Goal: Information Seeking & Learning: Learn about a topic

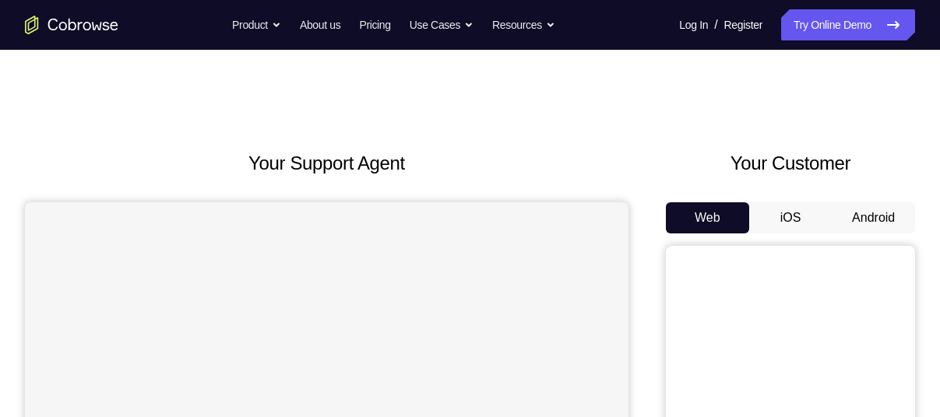
click at [863, 219] on button "Android" at bounding box center [872, 217] width 83 height 31
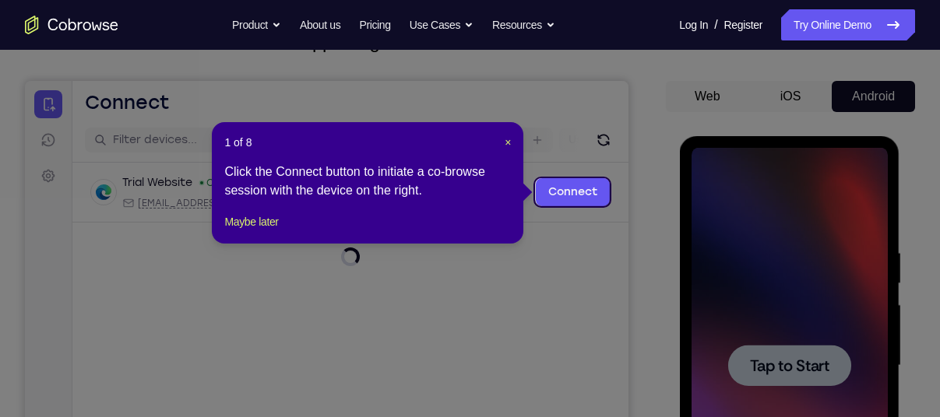
click at [512, 142] on div "1 of 8 × Click the Connect button to initiate a co-browse session with the devi…" at bounding box center [367, 182] width 311 height 121
click at [511, 141] on div "1 of 8 × Click the Connect button to initiate a co-browse session with the devi…" at bounding box center [367, 182] width 311 height 121
click at [508, 142] on span "×" at bounding box center [507, 142] width 6 height 12
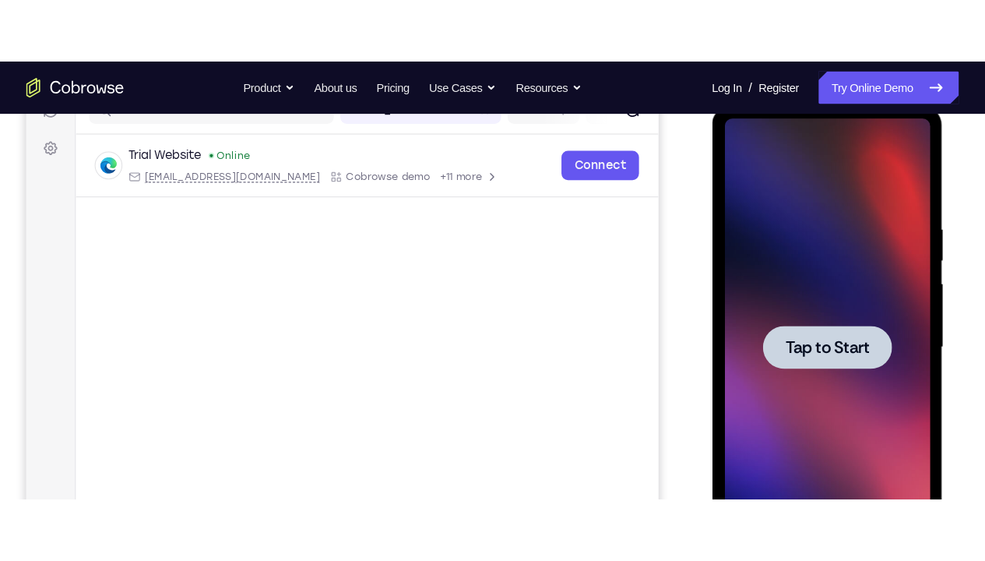
scroll to position [216, 0]
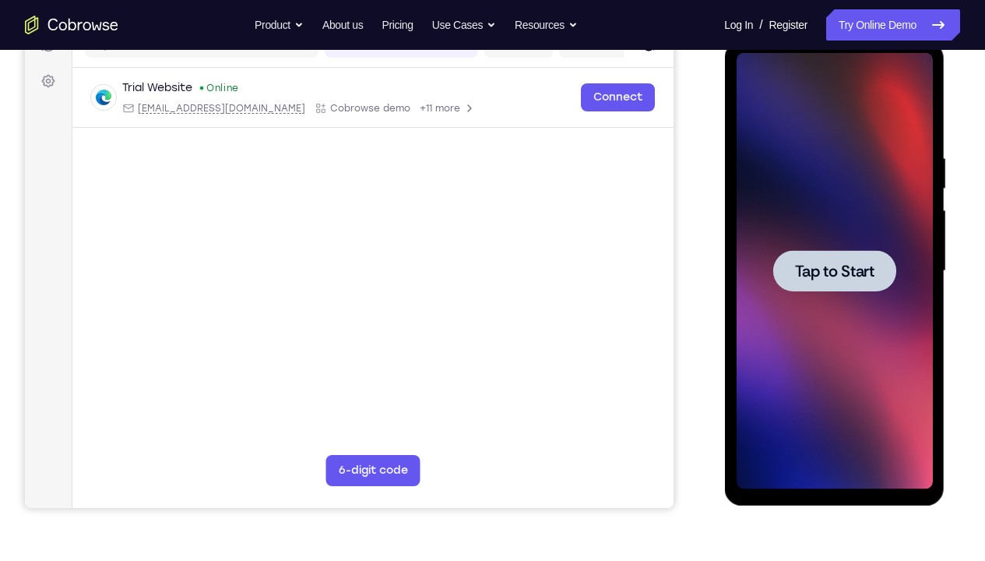
click at [848, 181] on div at bounding box center [834, 271] width 196 height 436
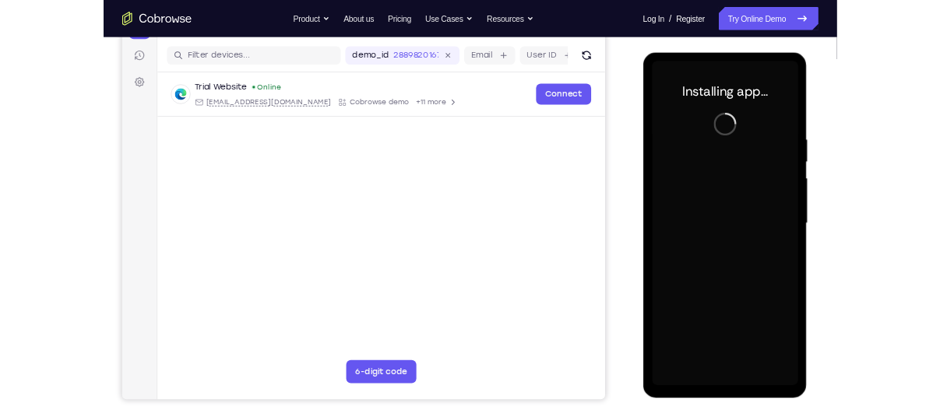
scroll to position [187, 0]
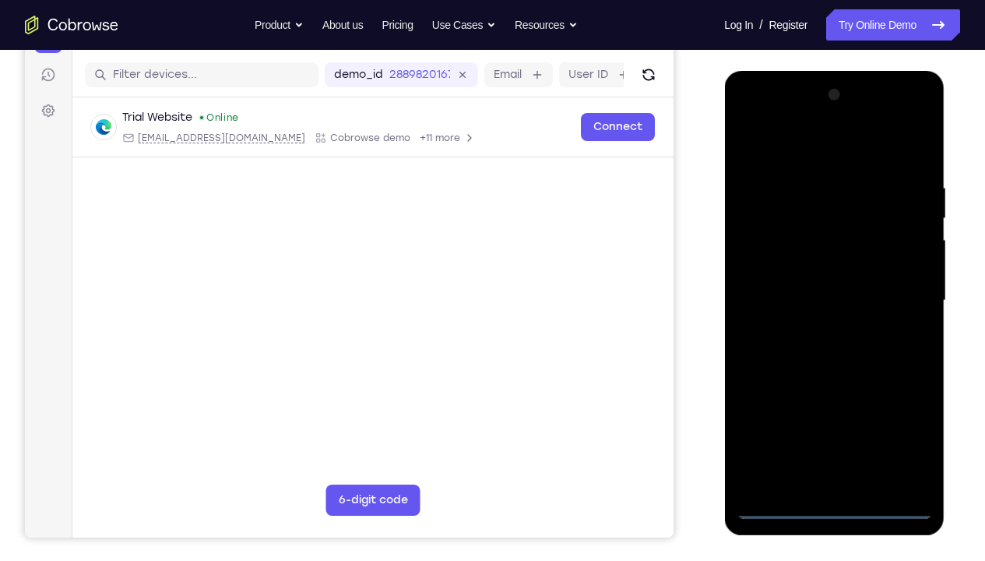
click at [829, 416] on div at bounding box center [834, 301] width 196 height 436
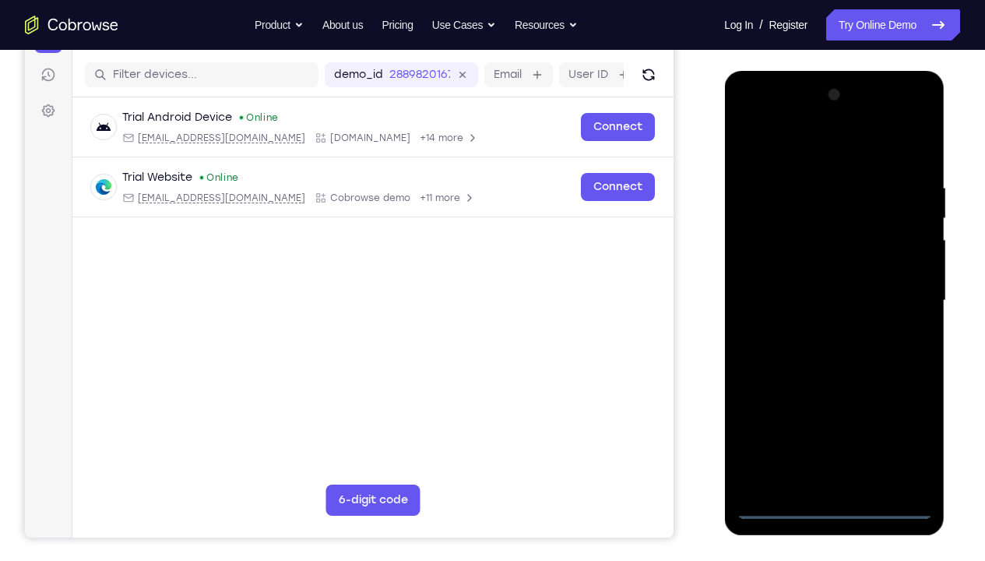
click at [898, 416] on div at bounding box center [834, 301] width 196 height 436
click at [790, 147] on div at bounding box center [834, 301] width 196 height 436
click at [905, 288] on div at bounding box center [834, 301] width 196 height 436
click at [816, 331] on div at bounding box center [834, 301] width 196 height 436
click at [832, 279] on div at bounding box center [834, 301] width 196 height 436
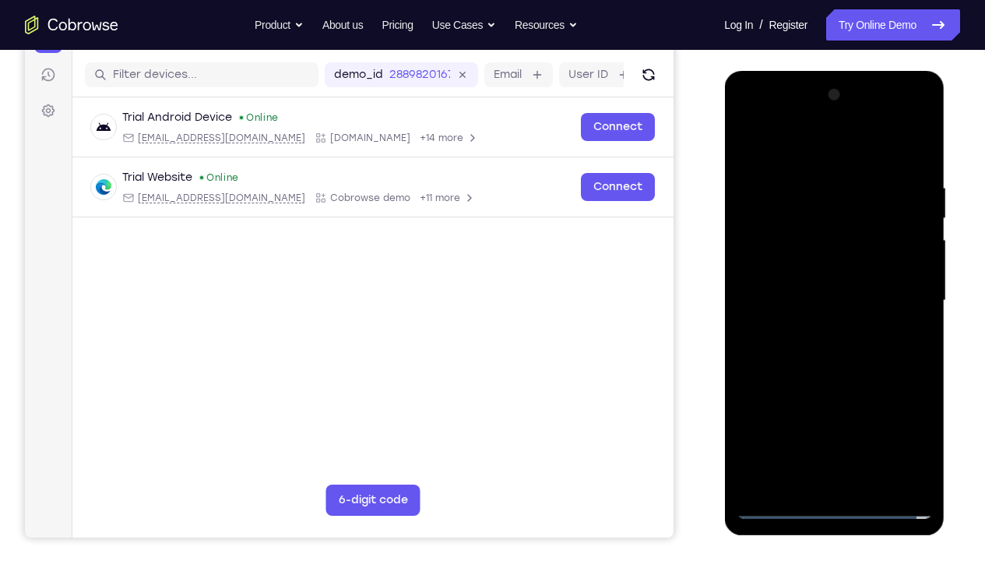
click at [828, 265] on div at bounding box center [834, 301] width 196 height 436
click at [826, 302] on div at bounding box center [834, 301] width 196 height 436
drag, startPoint x: 778, startPoint y: 148, endPoint x: 955, endPoint y: 181, distance: 180.5
click at [939, 181] on html "Online web based iOS Simulators and Android Emulators. Run iPhone, iPad, Mobile…" at bounding box center [835, 304] width 222 height 467
click at [920, 167] on div at bounding box center [834, 301] width 196 height 436
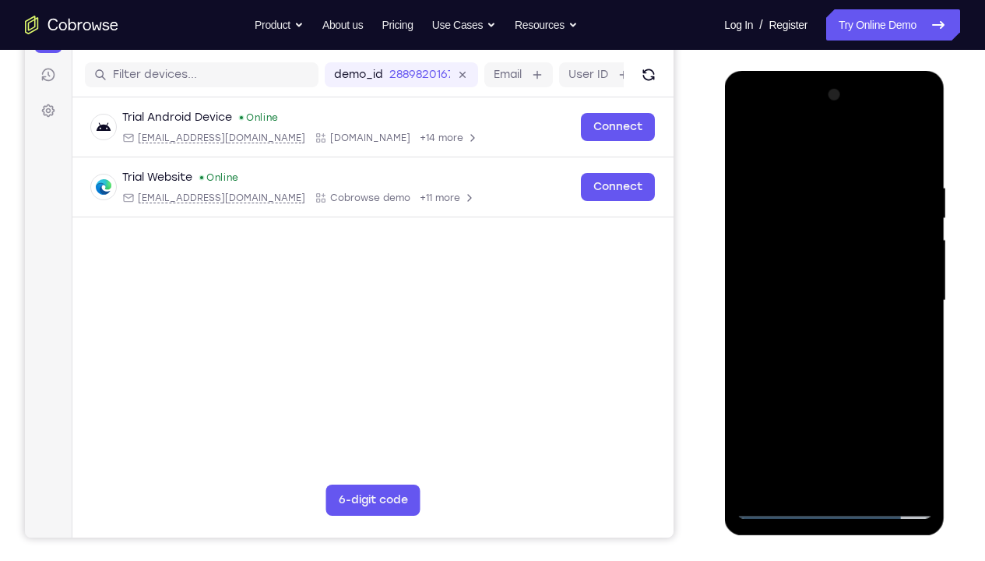
click at [924, 416] on div at bounding box center [834, 301] width 196 height 436
click at [873, 416] on div at bounding box center [834, 301] width 196 height 436
click at [831, 381] on div at bounding box center [834, 301] width 196 height 436
click at [806, 301] on div at bounding box center [834, 301] width 196 height 436
click at [746, 145] on div at bounding box center [834, 301] width 196 height 436
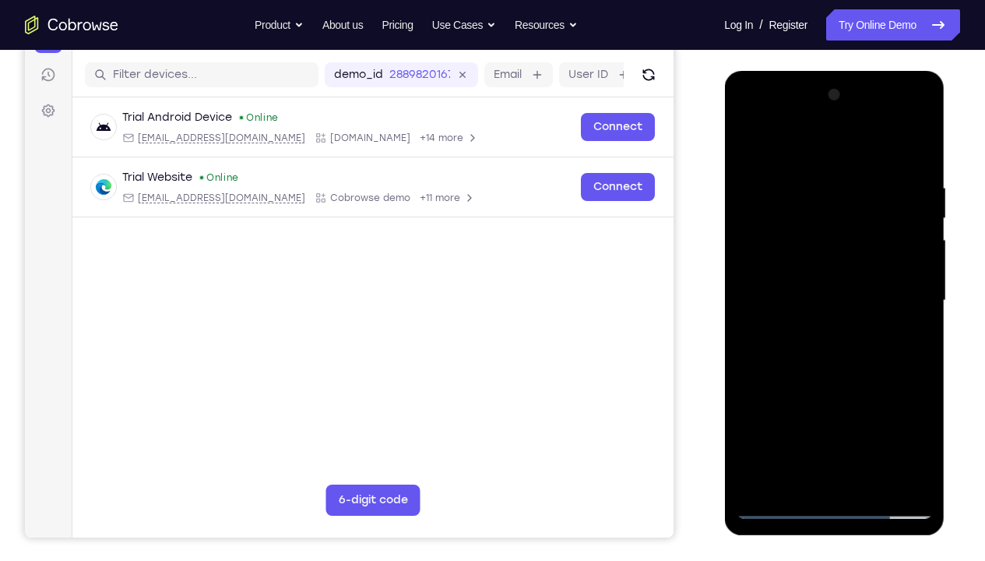
click at [807, 297] on div at bounding box center [834, 301] width 196 height 436
click at [814, 416] on div at bounding box center [834, 301] width 196 height 436
click at [746, 145] on div at bounding box center [834, 301] width 196 height 436
click at [814, 283] on div at bounding box center [834, 301] width 196 height 436
click at [748, 146] on div at bounding box center [834, 301] width 196 height 436
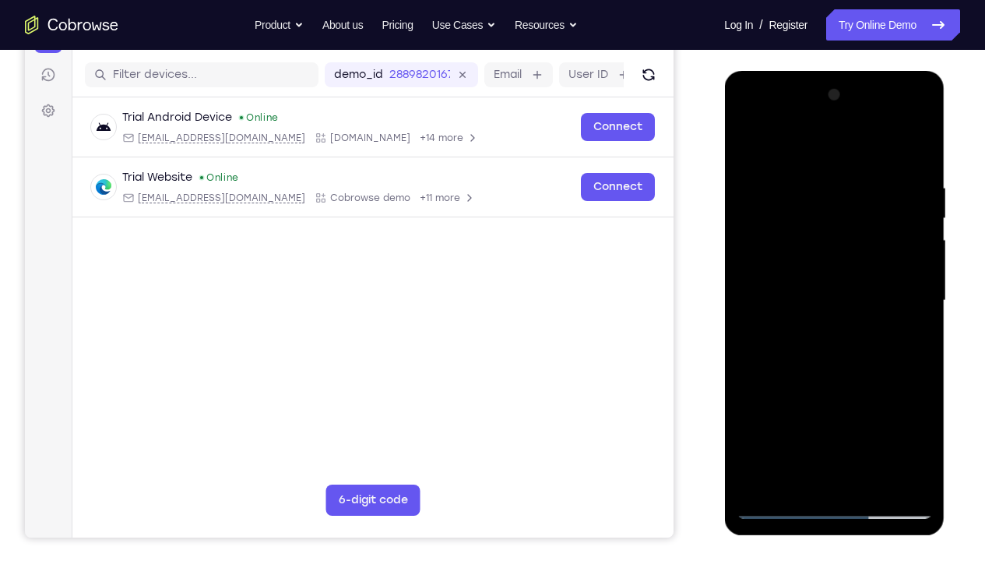
click at [810, 290] on div at bounding box center [834, 301] width 196 height 436
click at [854, 416] on div at bounding box center [834, 301] width 196 height 436
click at [750, 416] on div at bounding box center [834, 301] width 196 height 436
click at [769, 416] on div at bounding box center [834, 301] width 196 height 436
click at [835, 297] on div at bounding box center [834, 301] width 196 height 436
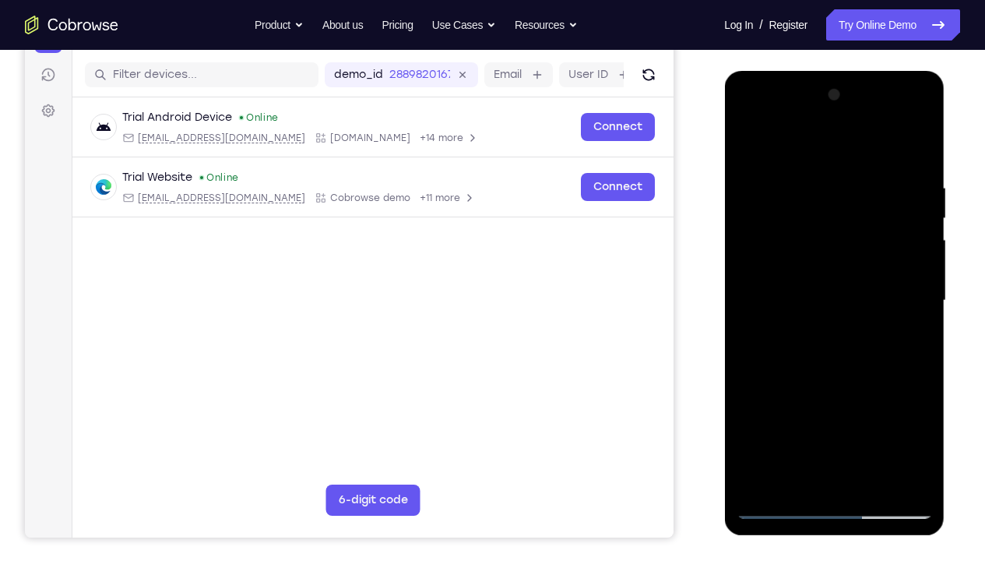
click at [749, 149] on div at bounding box center [834, 301] width 196 height 436
click at [823, 322] on div at bounding box center [834, 301] width 196 height 436
click at [747, 143] on div at bounding box center [834, 301] width 196 height 436
click at [812, 177] on div at bounding box center [834, 301] width 196 height 436
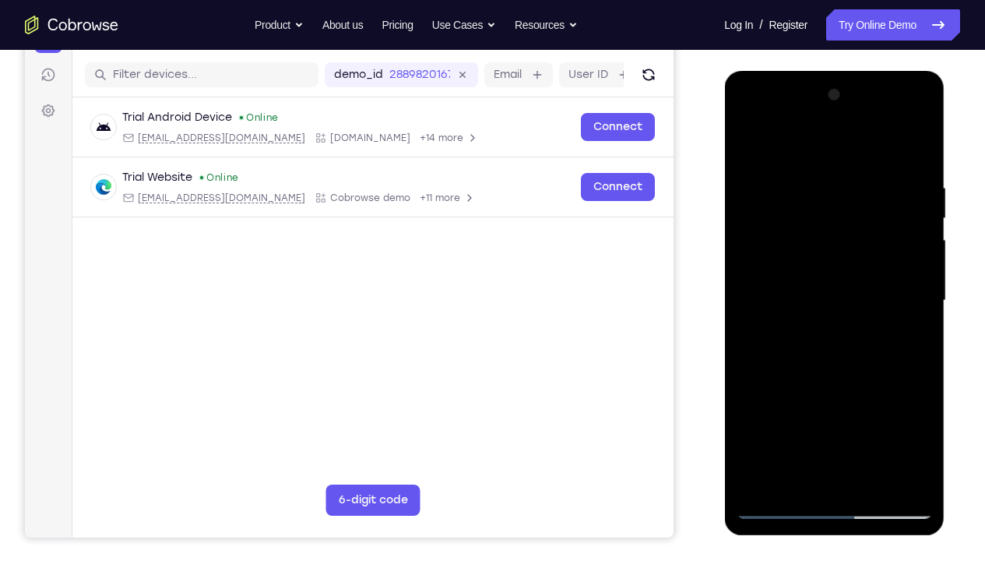
click at [922, 296] on div at bounding box center [834, 301] width 196 height 436
click at [916, 296] on div at bounding box center [834, 301] width 196 height 436
click at [897, 335] on div at bounding box center [834, 301] width 196 height 436
click at [912, 297] on div at bounding box center [834, 301] width 196 height 436
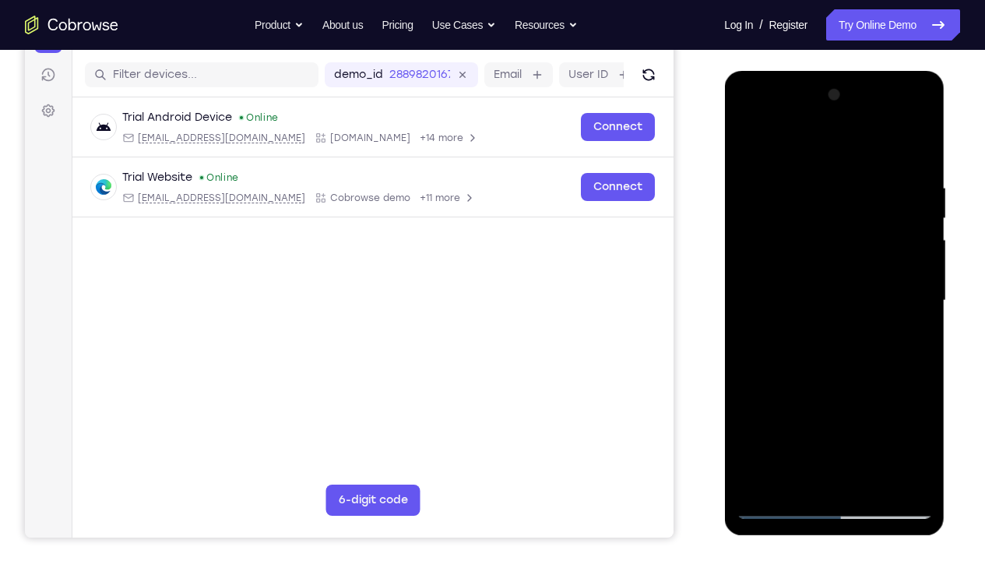
click at [893, 416] on div at bounding box center [834, 301] width 196 height 436
click at [908, 332] on div at bounding box center [834, 301] width 196 height 436
click at [764, 416] on div at bounding box center [834, 301] width 196 height 436
click at [774, 416] on div at bounding box center [834, 301] width 196 height 436
click at [814, 176] on div at bounding box center [834, 301] width 196 height 436
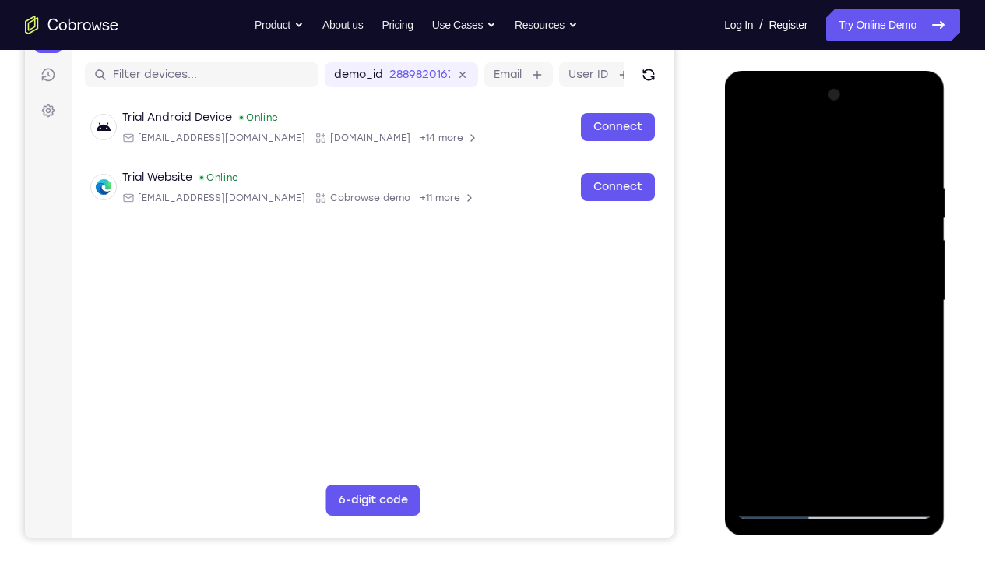
click at [916, 174] on div at bounding box center [834, 301] width 196 height 436
click at [916, 205] on div at bounding box center [834, 301] width 196 height 436
click at [915, 148] on div at bounding box center [834, 301] width 196 height 436
click at [919, 297] on div at bounding box center [834, 301] width 196 height 436
click at [750, 301] on div at bounding box center [834, 301] width 196 height 436
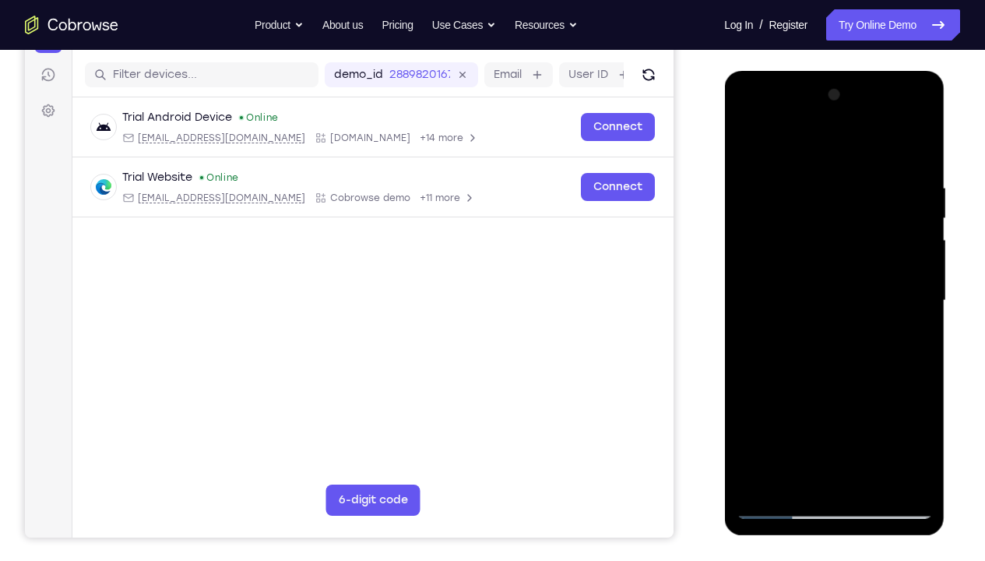
click at [920, 300] on div at bounding box center [834, 301] width 196 height 436
click at [922, 301] on div at bounding box center [834, 301] width 196 height 436
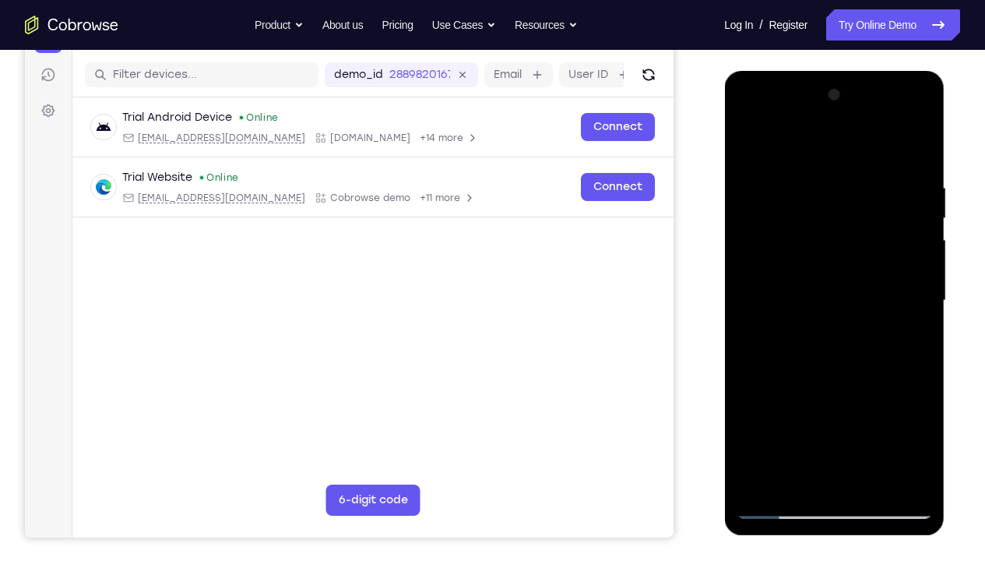
click at [922, 301] on div at bounding box center [834, 301] width 196 height 436
click at [748, 301] on div at bounding box center [834, 301] width 196 height 436
click at [921, 300] on div at bounding box center [834, 301] width 196 height 436
